Goal: Task Accomplishment & Management: Use online tool/utility

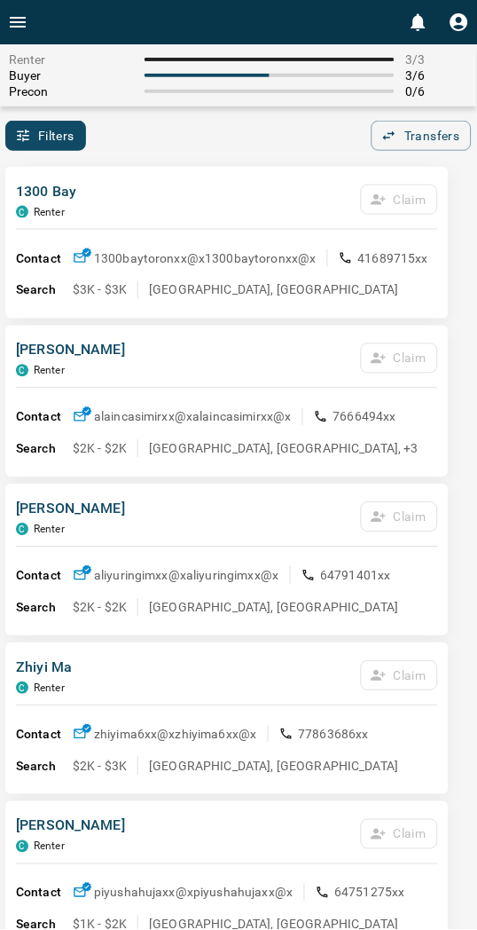
click at [255, 126] on div "Filters 0 Transfers 0" at bounding box center [238, 136] width 477 height 30
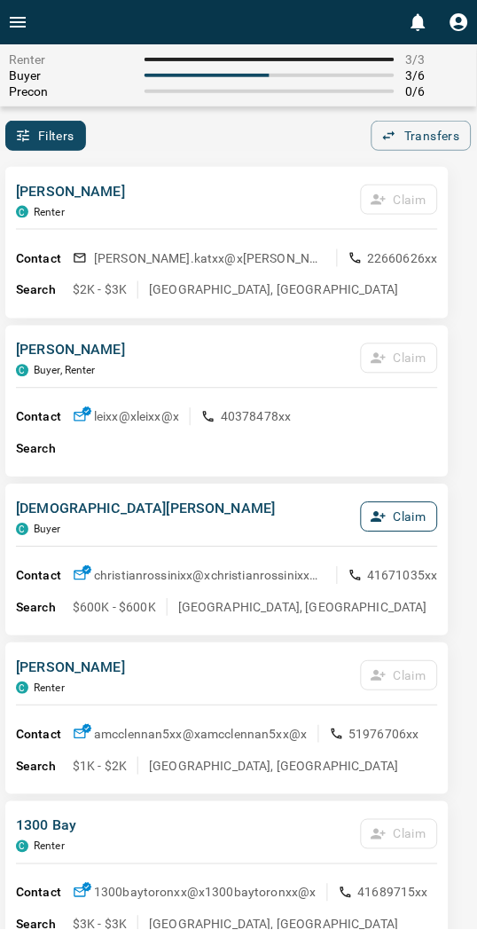
click at [395, 517] on button "Claim" at bounding box center [399, 517] width 77 height 30
click at [395, 517] on button "Confirm Claim" at bounding box center [375, 517] width 127 height 30
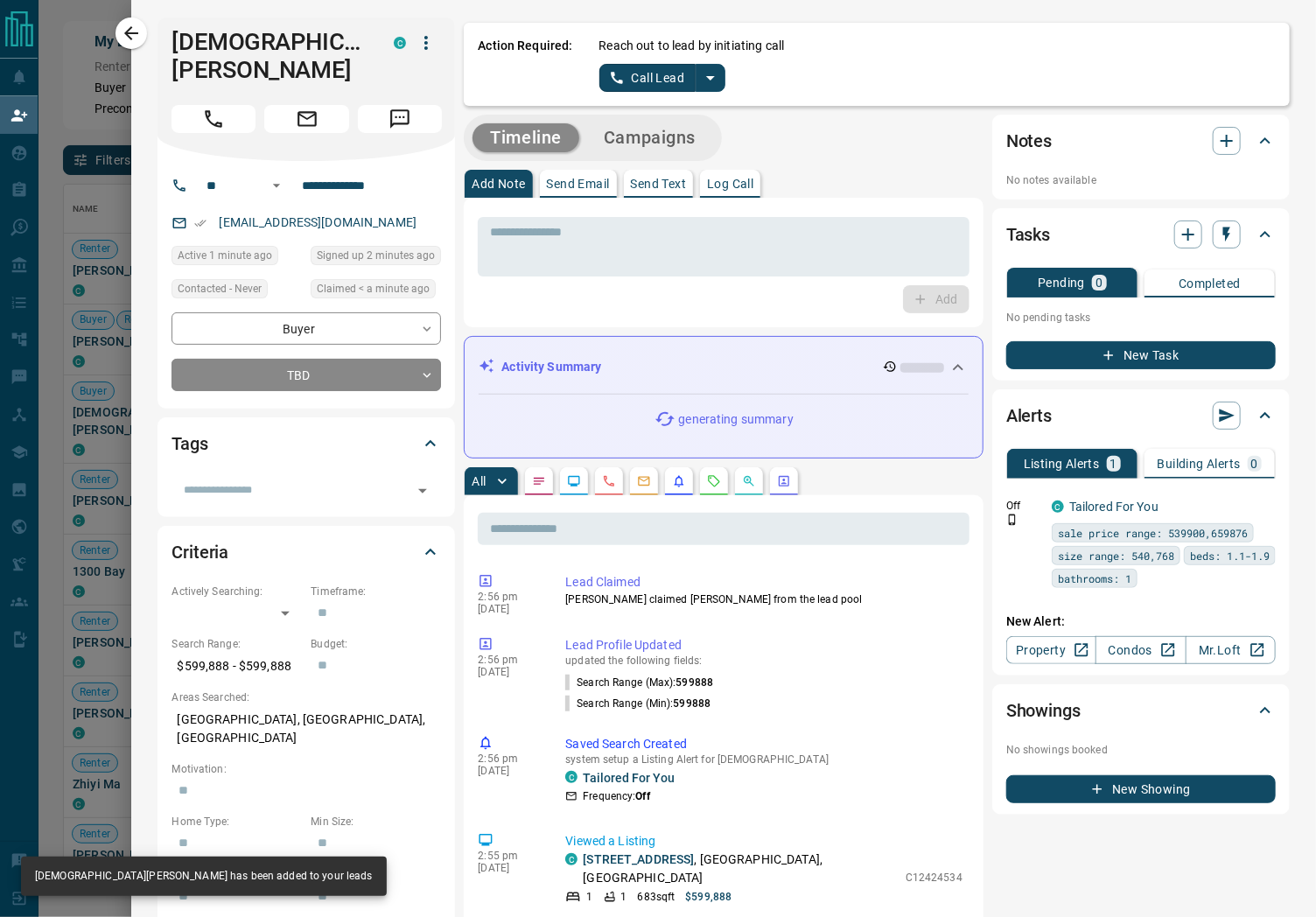
scroll to position [691, 1212]
click at [485, 81] on icon "split button" at bounding box center [710, 77] width 21 height 21
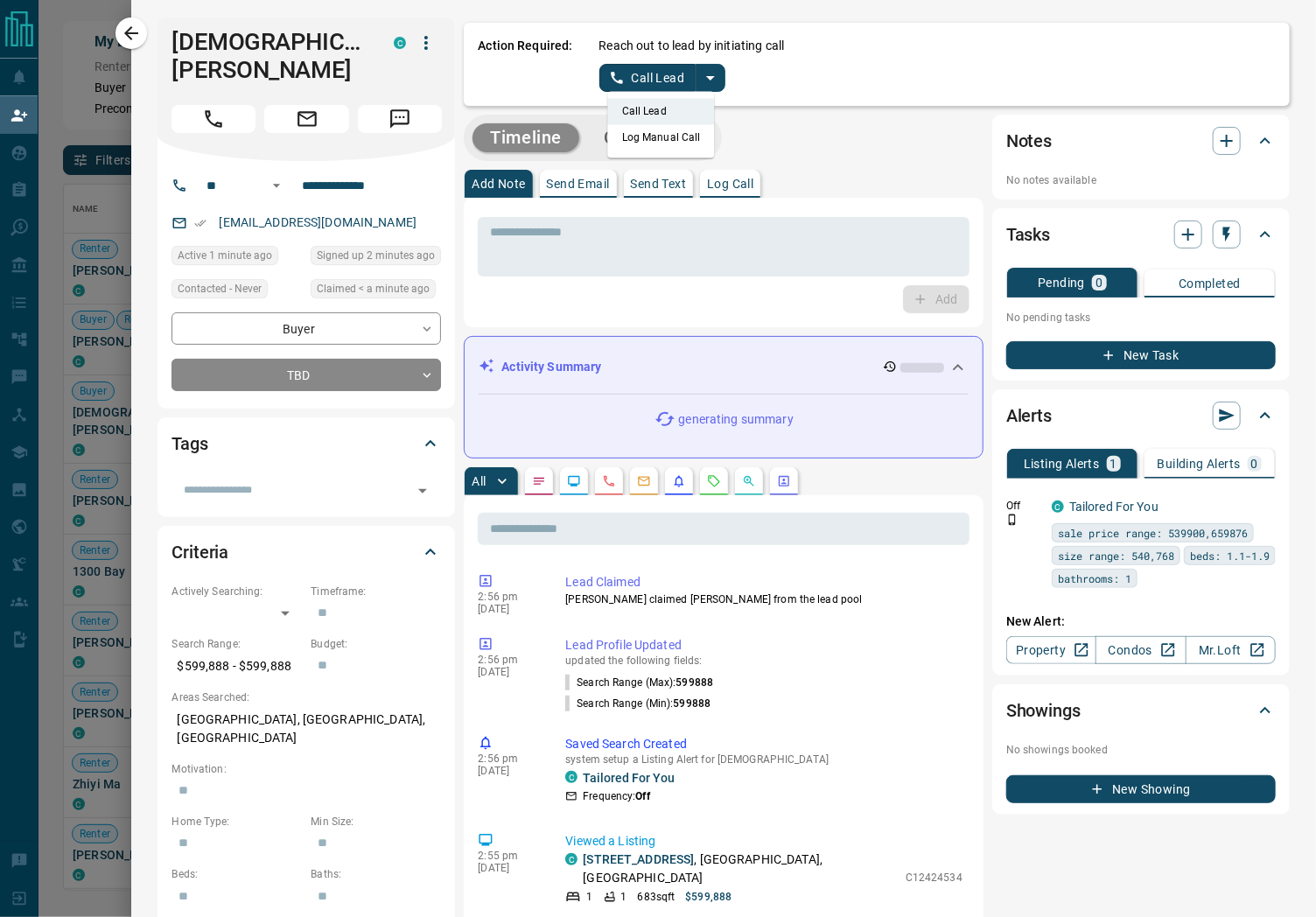
click at [485, 143] on li "Log Manual Call" at bounding box center [661, 137] width 106 height 27
click at [485, 81] on button "Log Manual Call" at bounding box center [657, 78] width 115 height 28
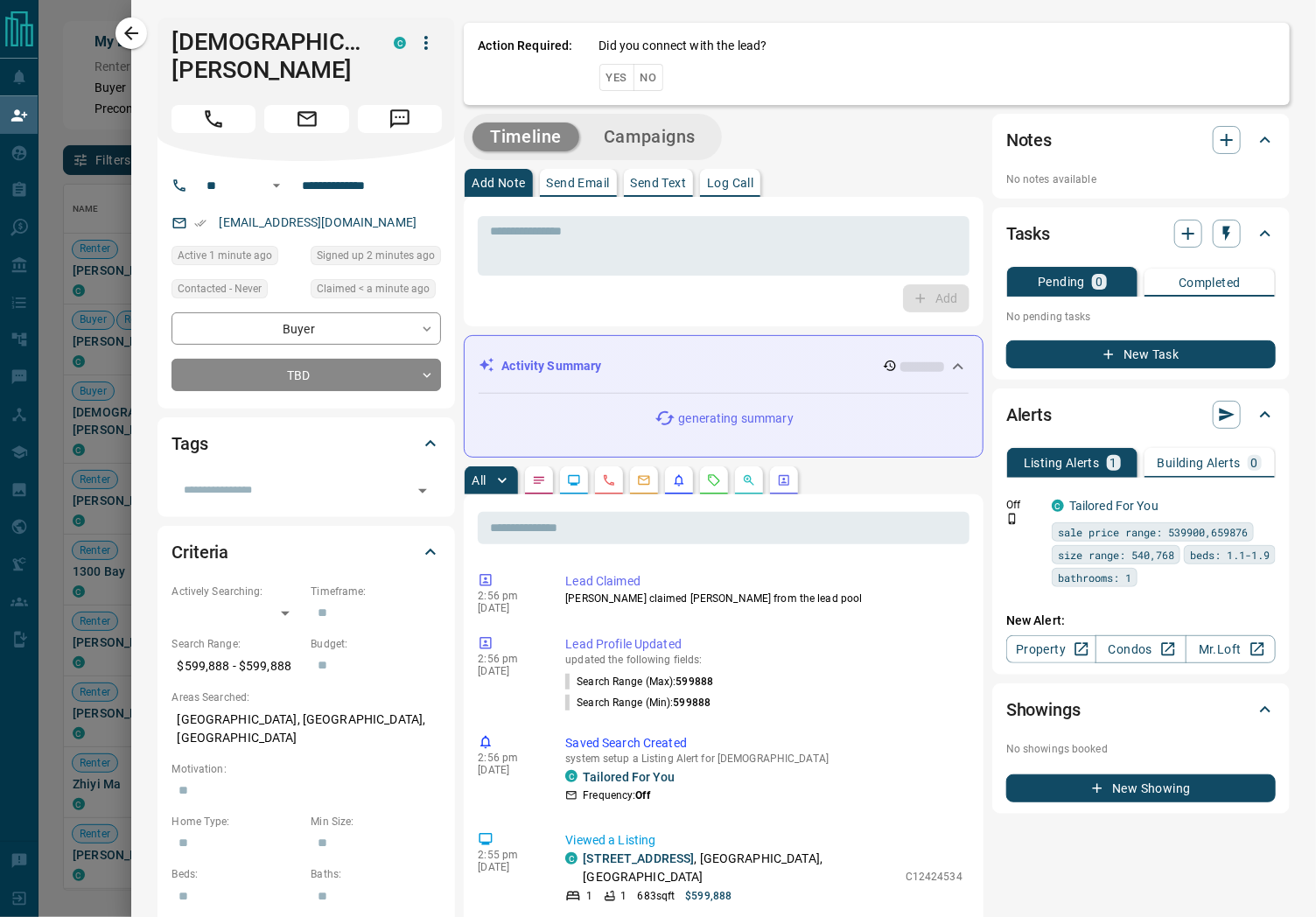
drag, startPoint x: 624, startPoint y: 83, endPoint x: 614, endPoint y: 81, distance: 10.2
click at [485, 83] on button "Yes" at bounding box center [617, 78] width 35 height 28
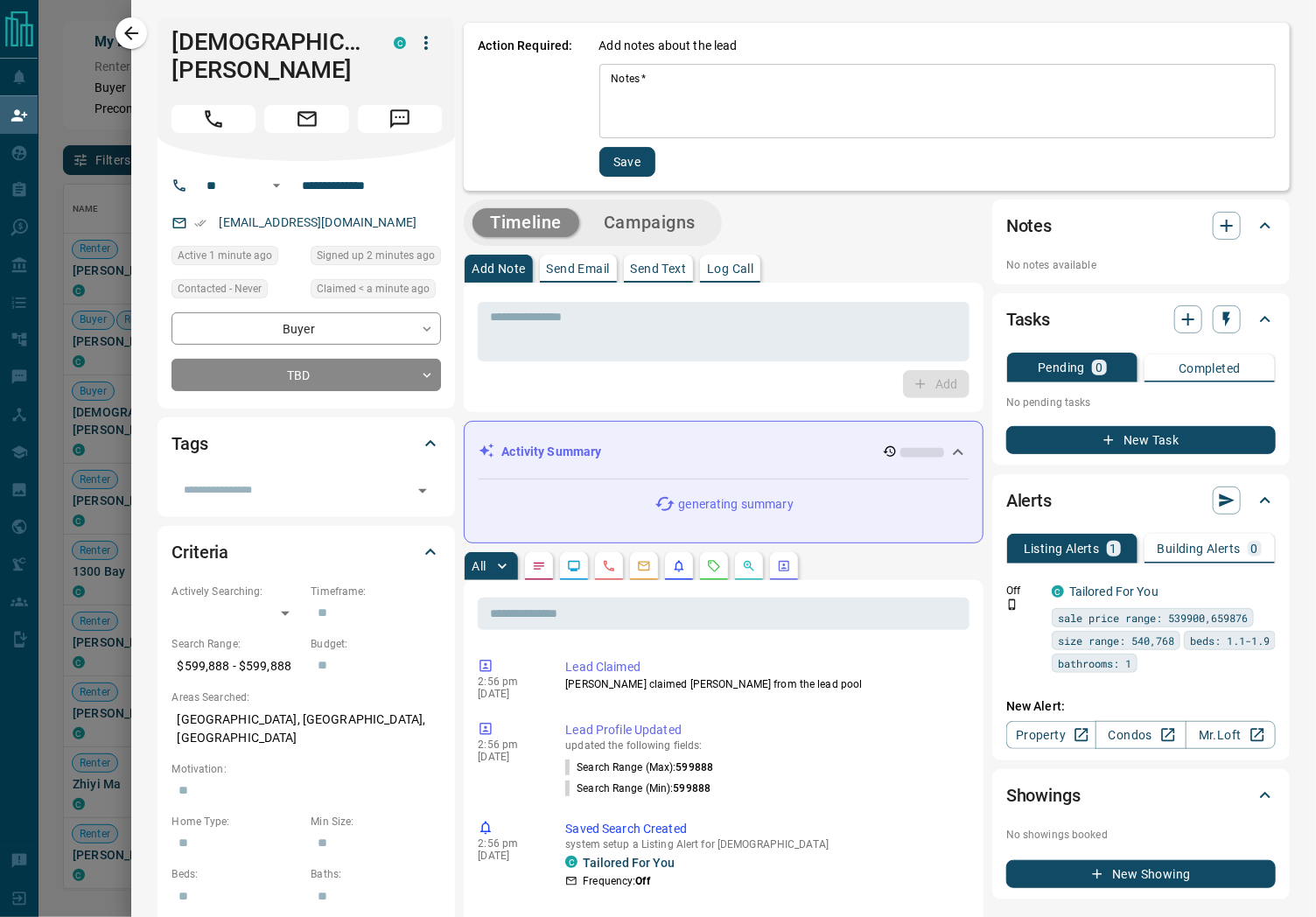
click at [485, 90] on textarea "Notes   *" at bounding box center [936, 102] width 652 height 59
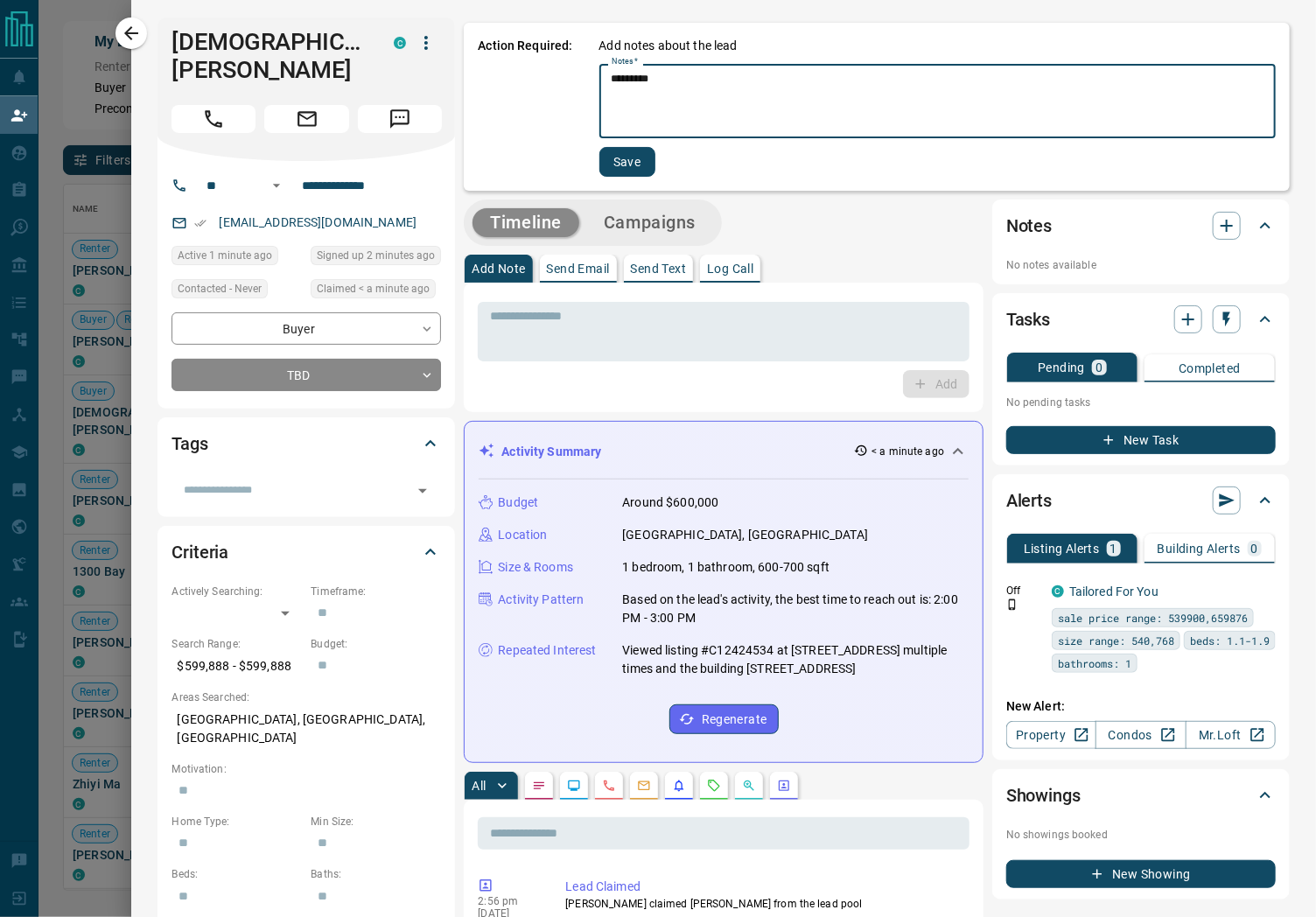
type textarea "*********"
click at [485, 156] on button "Save" at bounding box center [627, 162] width 56 height 30
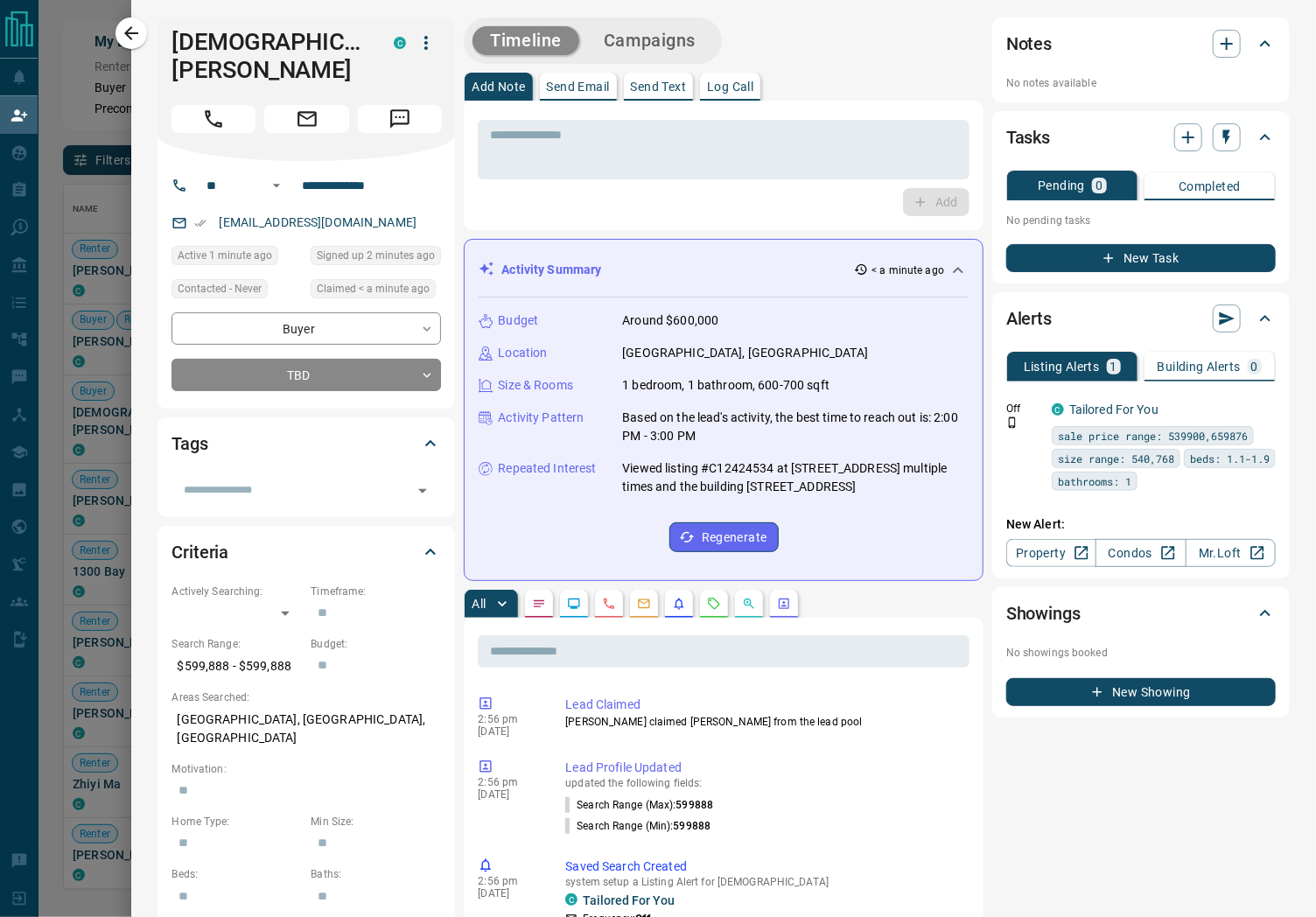
click at [127, 28] on icon "button" at bounding box center [130, 33] width 21 height 21
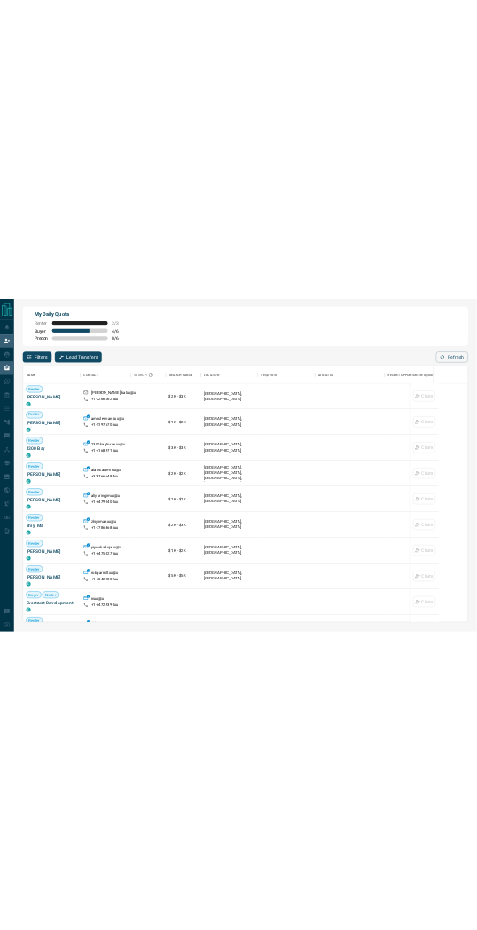
scroll to position [0, 0]
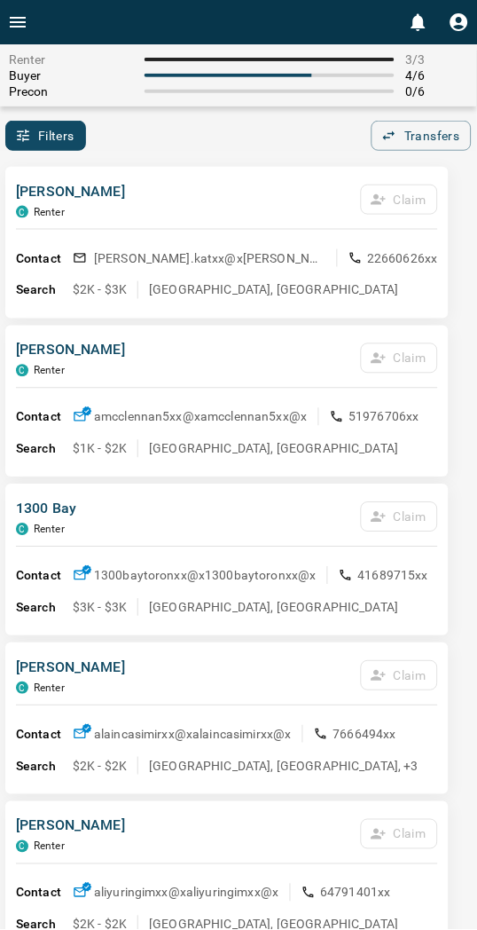
click at [198, 130] on div "Filters Transfers" at bounding box center [238, 136] width 477 height 30
click at [179, 176] on div "[PERSON_NAME] C Renter Claim Contact [PERSON_NAME].katxx@x [PERSON_NAME].katxx@…" at bounding box center [227, 243] width 444 height 152
